Goal: Check status: Check status

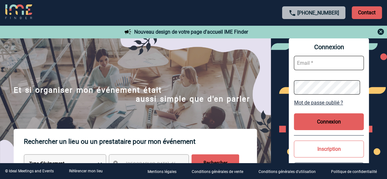
click at [307, 62] on input "text" at bounding box center [329, 63] width 70 height 14
type input "[PERSON_NAME][EMAIL_ADDRESS][DOMAIN_NAME]"
click at [335, 122] on button "Connexion" at bounding box center [329, 122] width 70 height 17
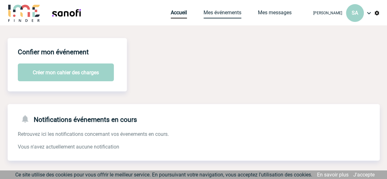
click at [210, 10] on link "Mes événements" at bounding box center [223, 14] width 38 height 9
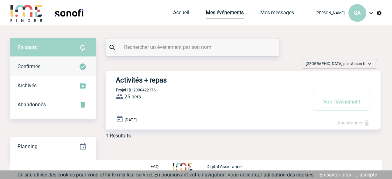
click at [37, 65] on span "Confirmés" at bounding box center [29, 67] width 23 height 6
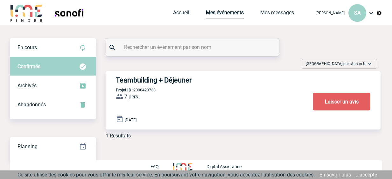
click at [161, 81] on h3 "Teambuilding + Déjeuner" at bounding box center [211, 80] width 191 height 8
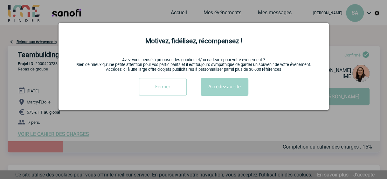
click at [164, 89] on input "Fermer" at bounding box center [163, 87] width 48 height 18
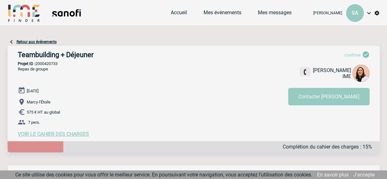
scroll to position [64, 0]
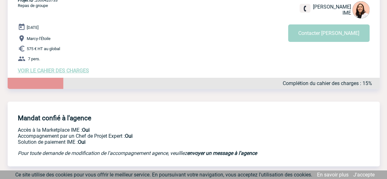
click at [42, 71] on span "VOIR LE CAHIER DES CHARGES" at bounding box center [53, 71] width 71 height 6
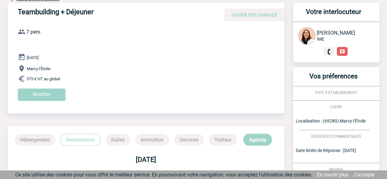
scroll to position [20, 0]
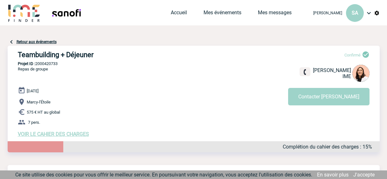
scroll to position [64, 0]
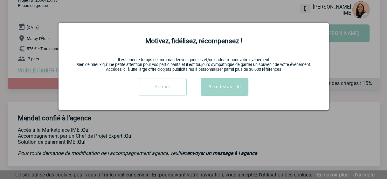
click at [158, 90] on input "Fermer" at bounding box center [163, 87] width 48 height 18
